Goal: Information Seeking & Learning: Learn about a topic

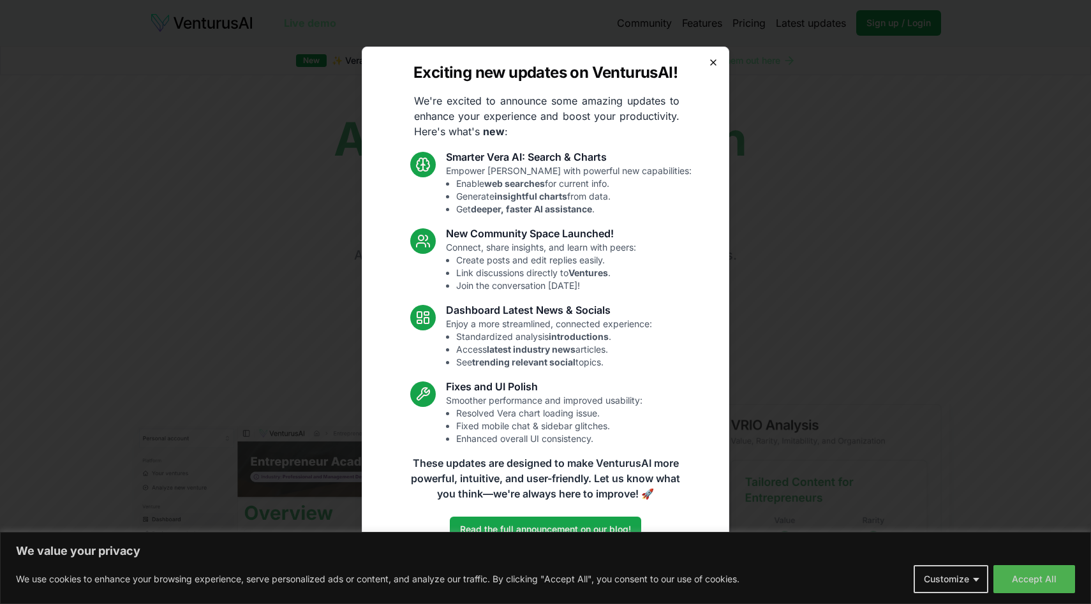
click at [715, 61] on icon "button" at bounding box center [713, 62] width 10 height 10
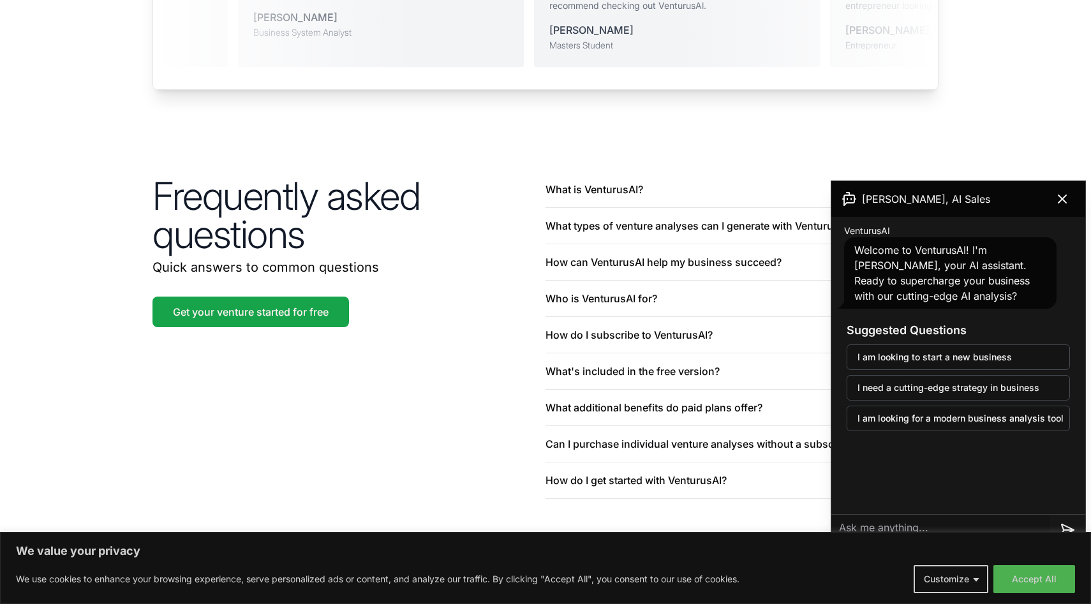
scroll to position [2958, 0]
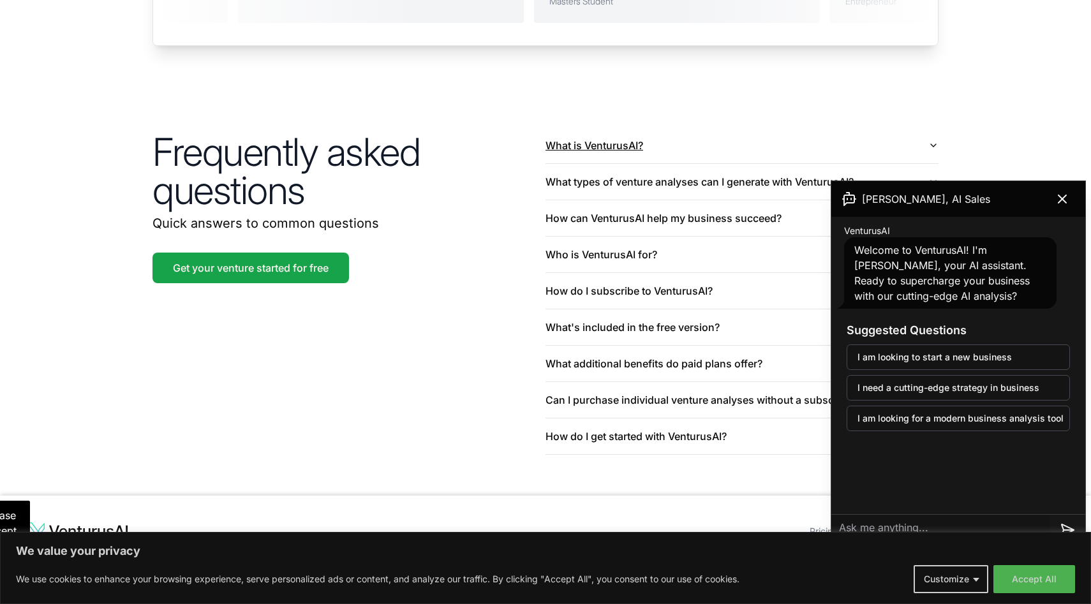
click at [638, 128] on button "What is VenturusAI?" at bounding box center [742, 146] width 393 height 36
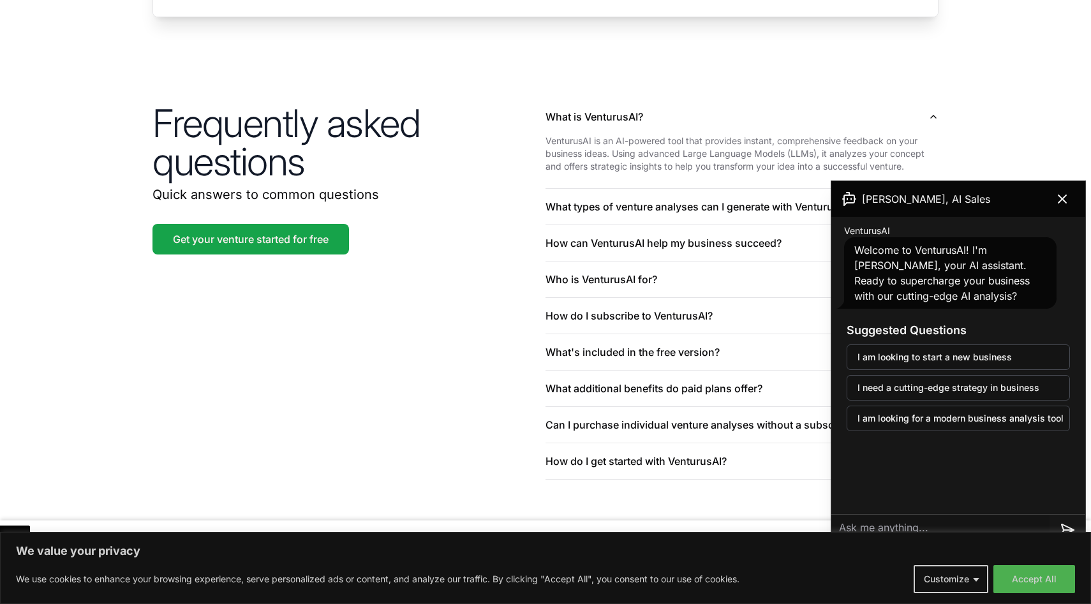
scroll to position [2986, 0]
click at [1070, 197] on button at bounding box center [1063, 199] width 36 height 26
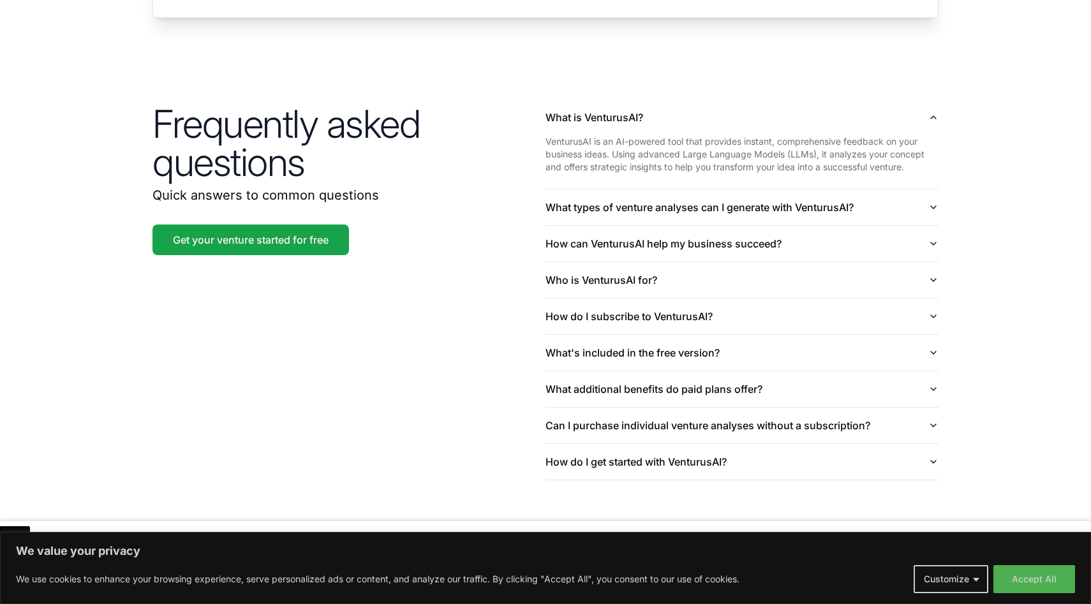
scroll to position [3011, 0]
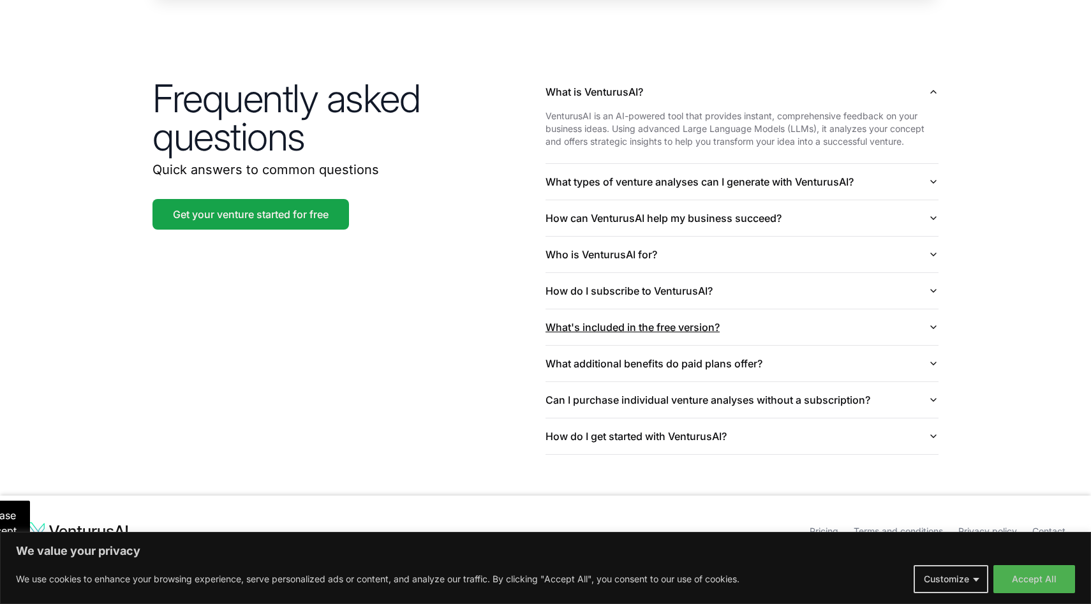
click at [805, 311] on button "What's included in the free version?" at bounding box center [742, 327] width 393 height 36
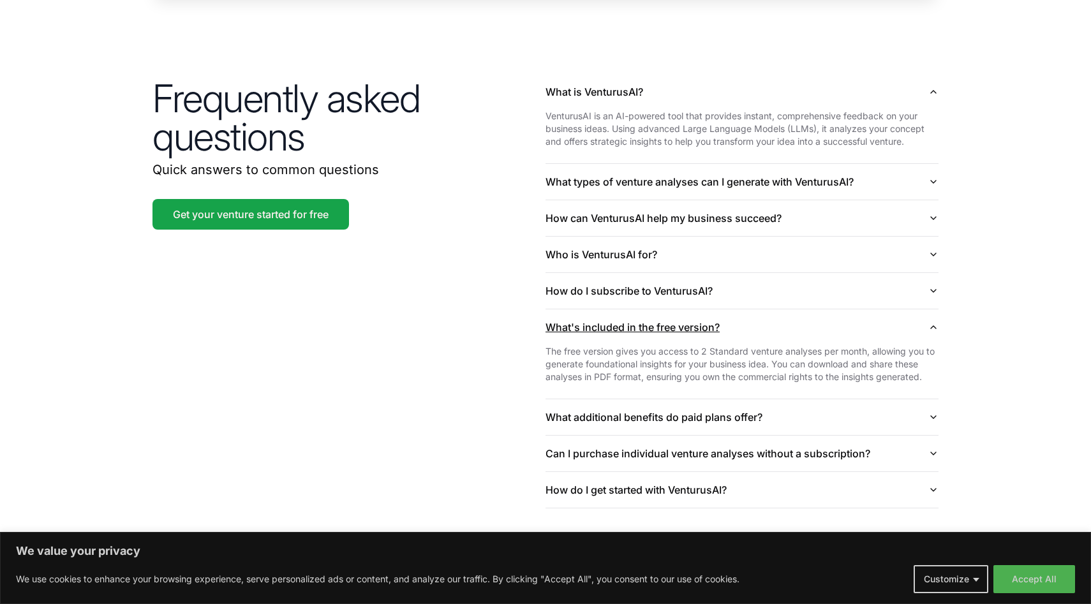
click at [805, 311] on button "What's included in the free version?" at bounding box center [742, 327] width 393 height 36
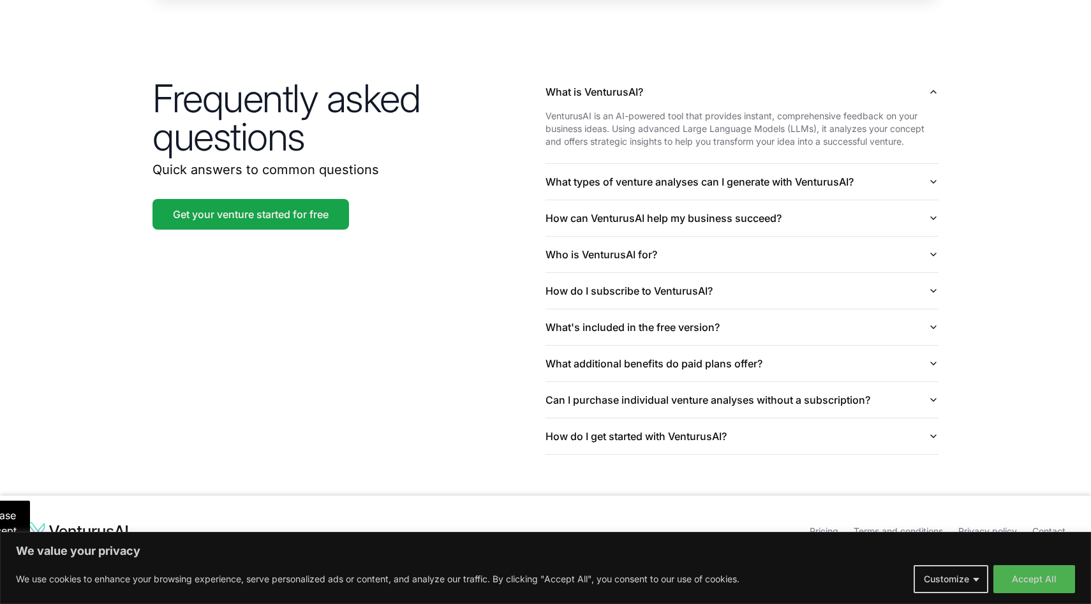
click at [816, 526] on link "Pricing" at bounding box center [824, 531] width 29 height 11
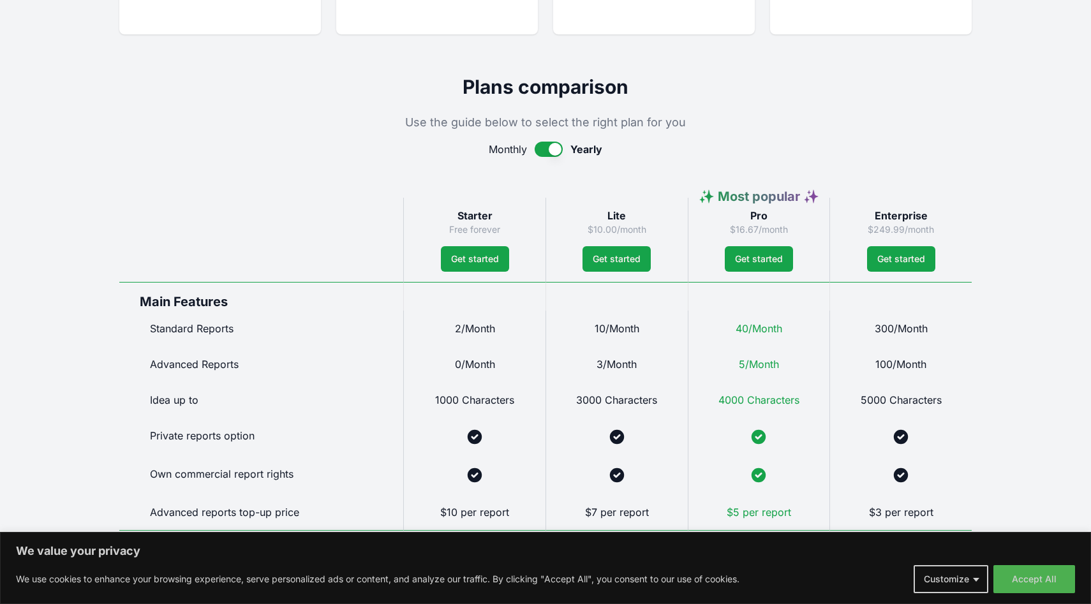
scroll to position [515, 0]
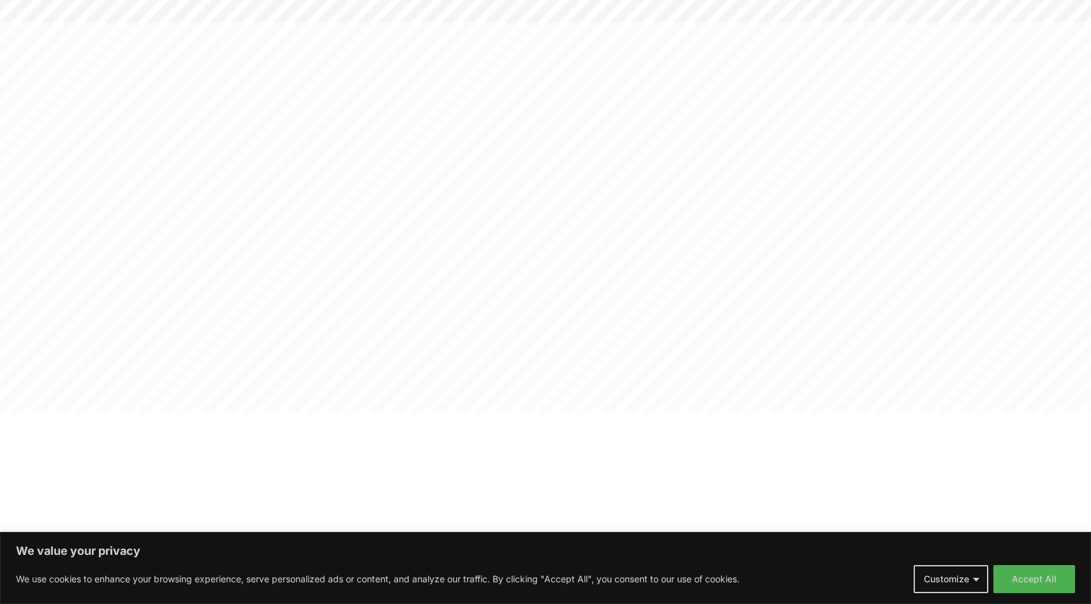
scroll to position [2958, 0]
